Goal: Transaction & Acquisition: Purchase product/service

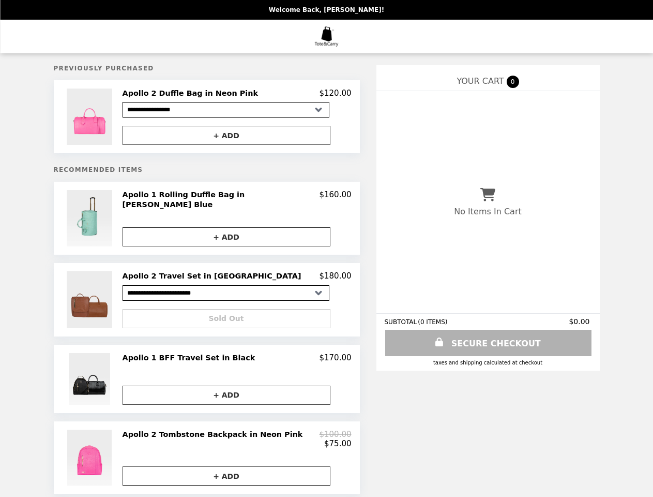
click at [115, 118] on img at bounding box center [91, 116] width 48 height 56
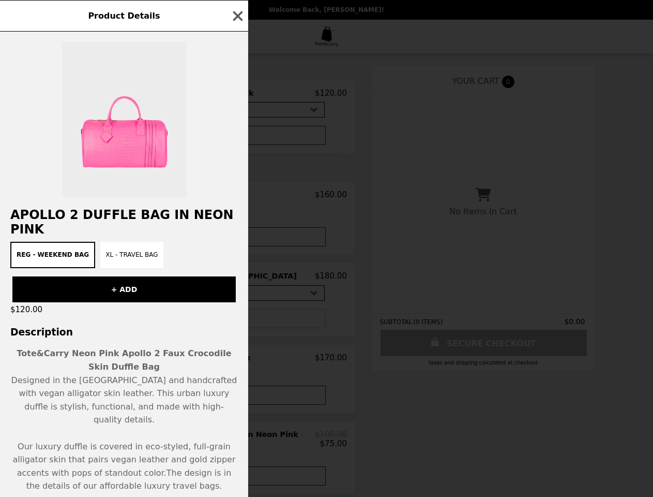
click at [237, 95] on div "Product Details Apollo 2 Duffle Bag in Neon Pink Reg - Weekend Bag XL - Travel …" at bounding box center [326, 248] width 653 height 497
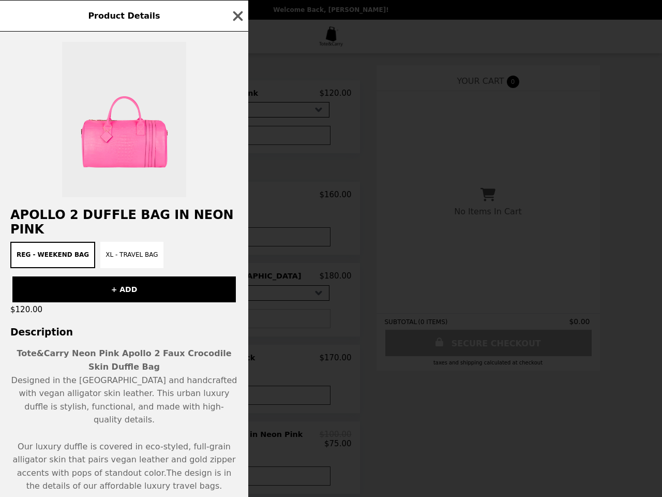
click at [237, 137] on div at bounding box center [124, 115] width 248 height 166
click at [117, 219] on div "Product Details Apollo 2 Duffle Bag in Neon Pink Reg - Weekend Bag XL - Travel …" at bounding box center [331, 248] width 662 height 497
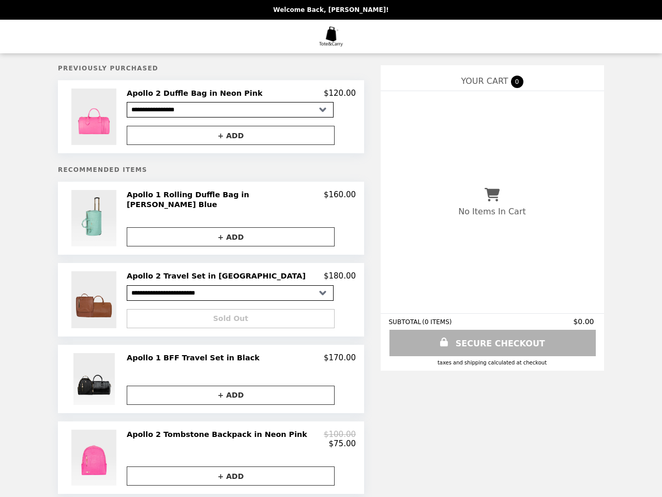
click at [237, 198] on h2 "Apollo 1 Rolling Duffle Bag in [PERSON_NAME] Blue" at bounding box center [225, 199] width 197 height 19
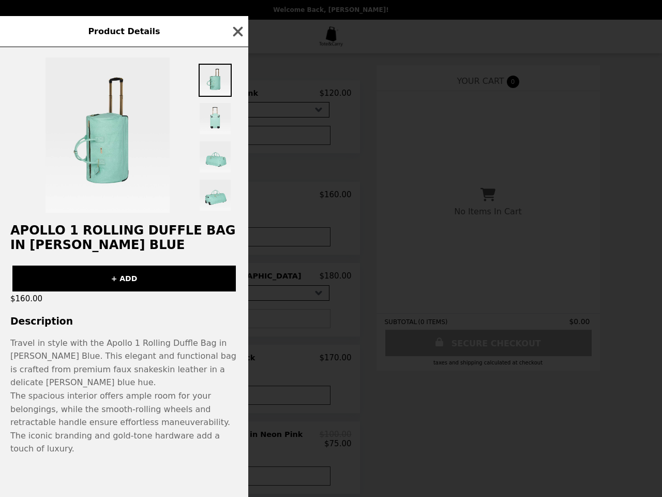
click at [237, 235] on div "Product Details Apollo 1 Rolling Duffle Bag in [PERSON_NAME] Blue + ADD $160.00…" at bounding box center [331, 248] width 662 height 497
click at [117, 291] on button "+ ADD" at bounding box center [124, 278] width 224 height 26
click at [237, 275] on div "Product Details Apollo 1 Rolling Duffle Bag in [PERSON_NAME] Blue + ADD $160.00…" at bounding box center [331, 248] width 662 height 497
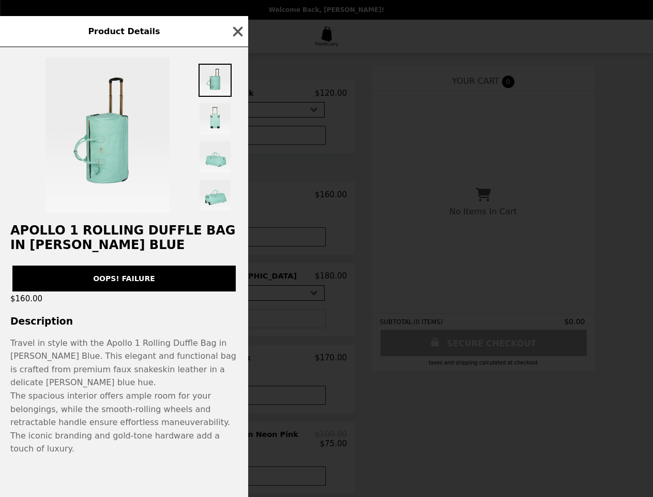
click at [237, 317] on div "Sold Out" at bounding box center [232, 314] width 229 height 27
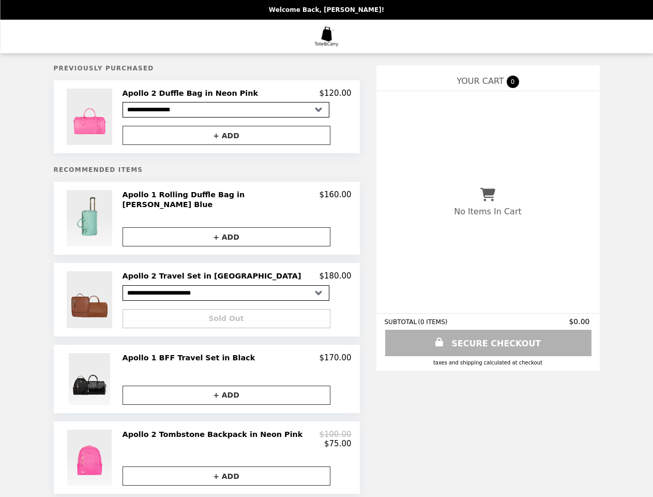
click at [113, 378] on img at bounding box center [91, 379] width 44 height 52
